Goal: Navigation & Orientation: Understand site structure

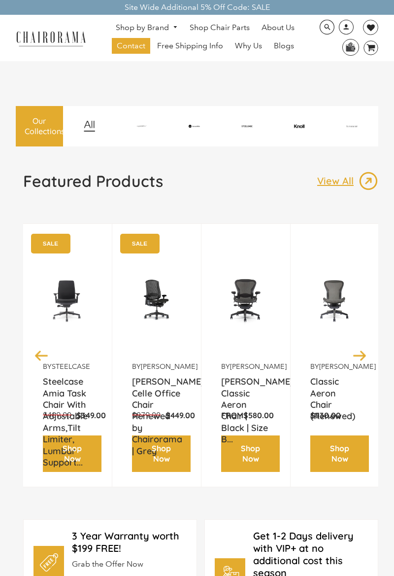
click at [289, 35] on link "About Us" at bounding box center [278, 28] width 43 height 16
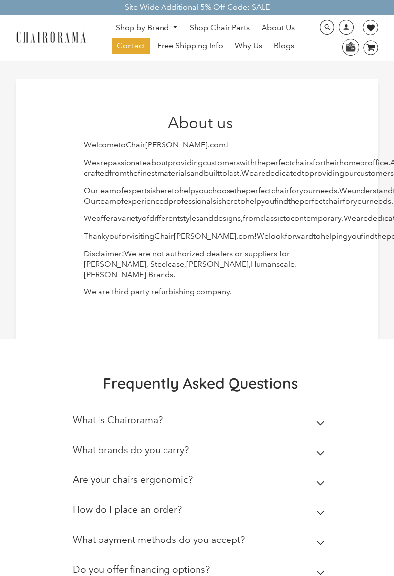
click at [287, 49] on span "Blogs" at bounding box center [284, 46] width 20 height 10
